Goal: Information Seeking & Learning: Find contact information

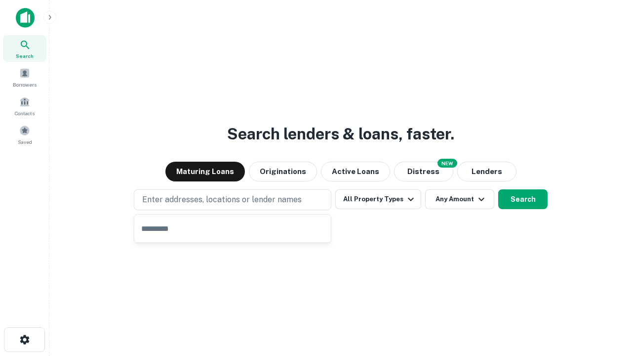
type input "**********"
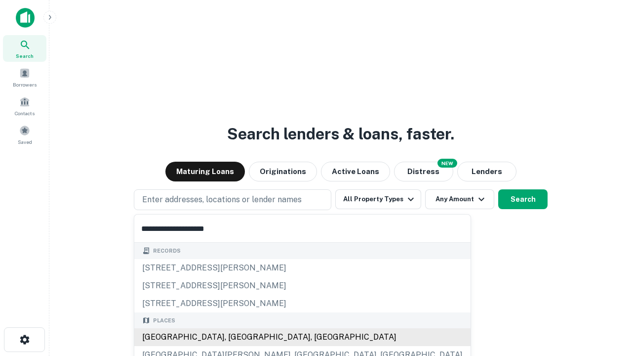
click at [236, 337] on div "[GEOGRAPHIC_DATA], [GEOGRAPHIC_DATA], [GEOGRAPHIC_DATA]" at bounding box center [302, 337] width 336 height 18
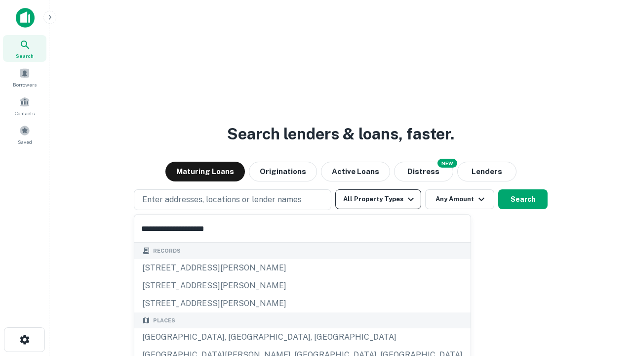
click at [378, 199] on button "All Property Types" at bounding box center [378, 199] width 86 height 20
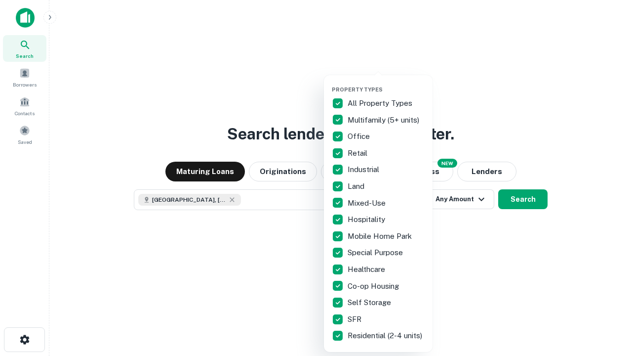
click at [386, 83] on button "button" at bounding box center [386, 83] width 109 height 0
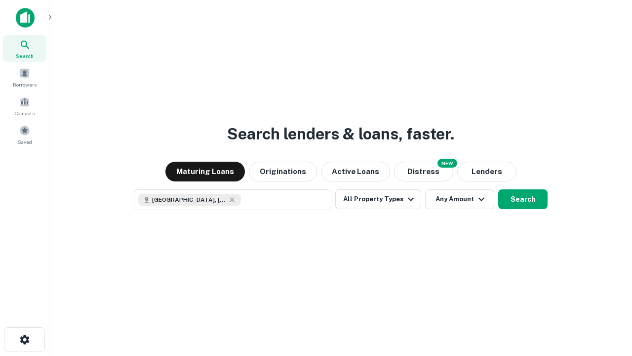
scroll to position [16, 0]
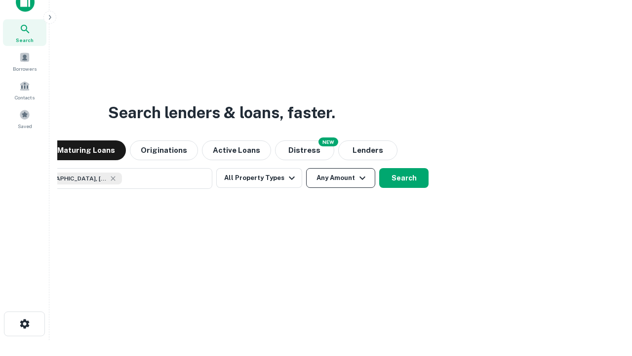
click at [306, 168] on button "Any Amount" at bounding box center [340, 178] width 69 height 20
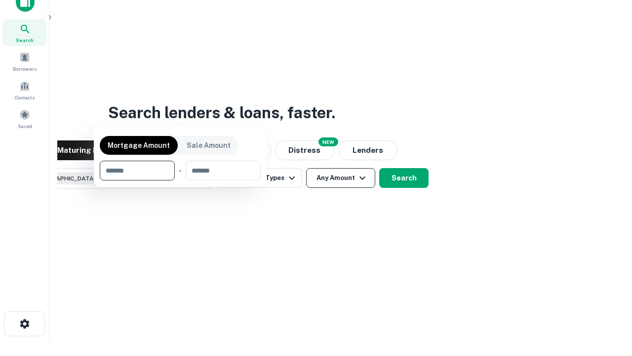
scroll to position [71, 280]
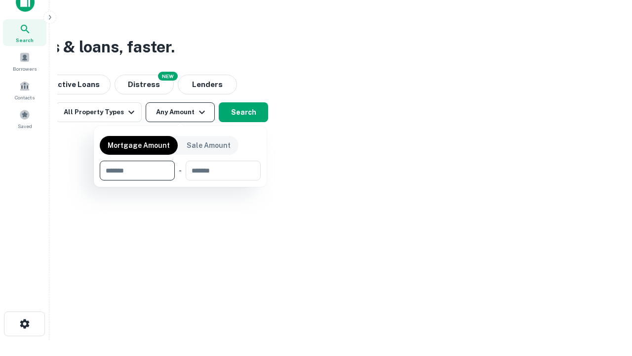
type input "*******"
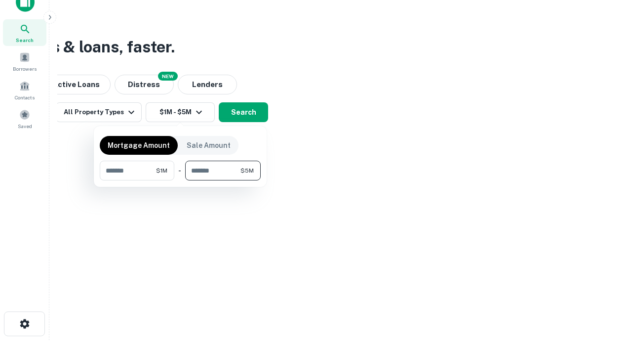
type input "*******"
click at [180, 180] on button "button" at bounding box center [180, 180] width 161 height 0
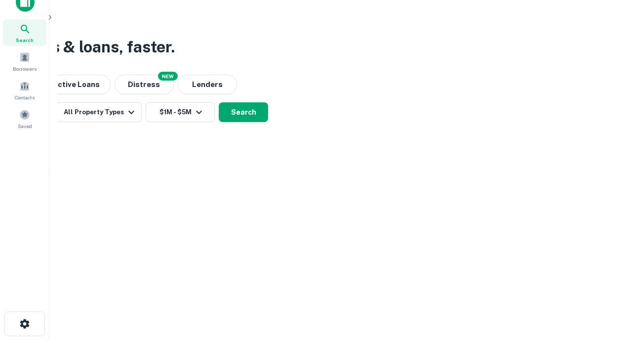
scroll to position [16, 0]
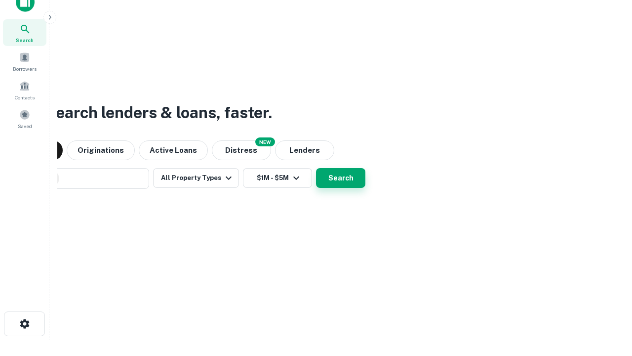
click at [316, 168] on button "Search" at bounding box center [340, 178] width 49 height 20
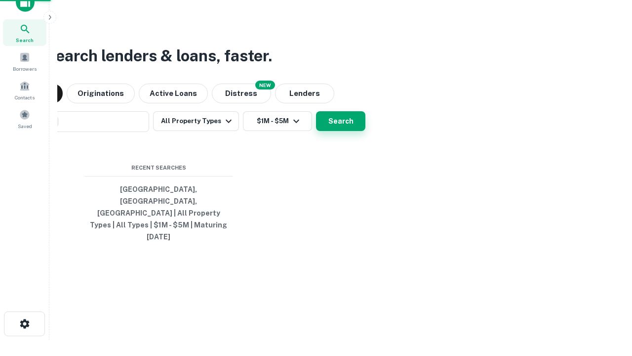
scroll to position [26, 280]
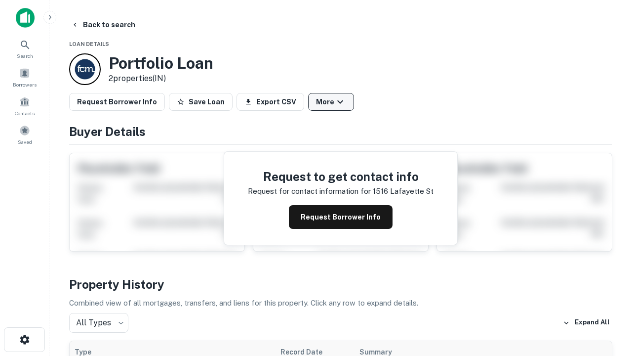
click at [331, 102] on button "More" at bounding box center [331, 102] width 46 height 18
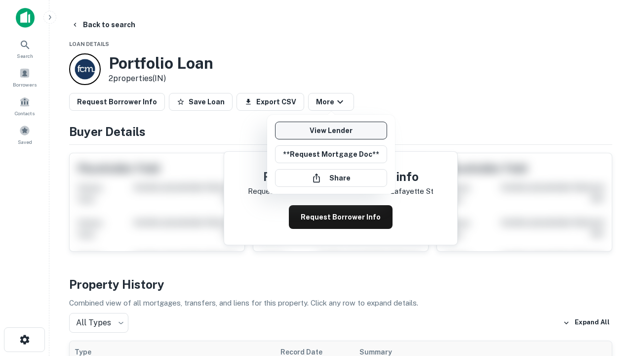
click at [331, 130] on link "View Lender" at bounding box center [331, 131] width 112 height 18
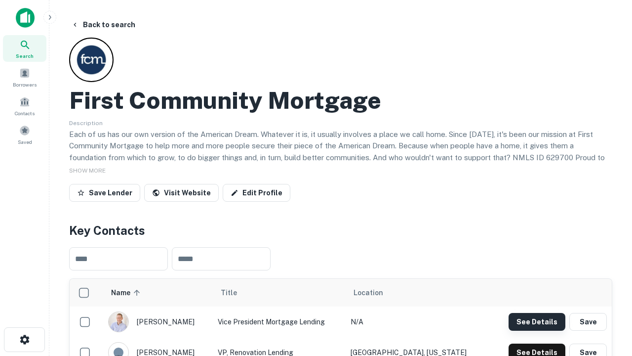
click at [537, 321] on button "See Details" at bounding box center [537, 322] width 57 height 18
click at [24, 339] on icon "button" at bounding box center [25, 340] width 12 height 12
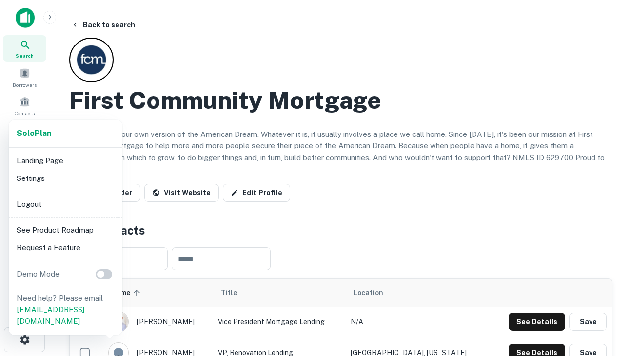
click at [65, 204] on li "Logout" at bounding box center [66, 204] width 106 height 18
